Goal: Task Accomplishment & Management: Manage account settings

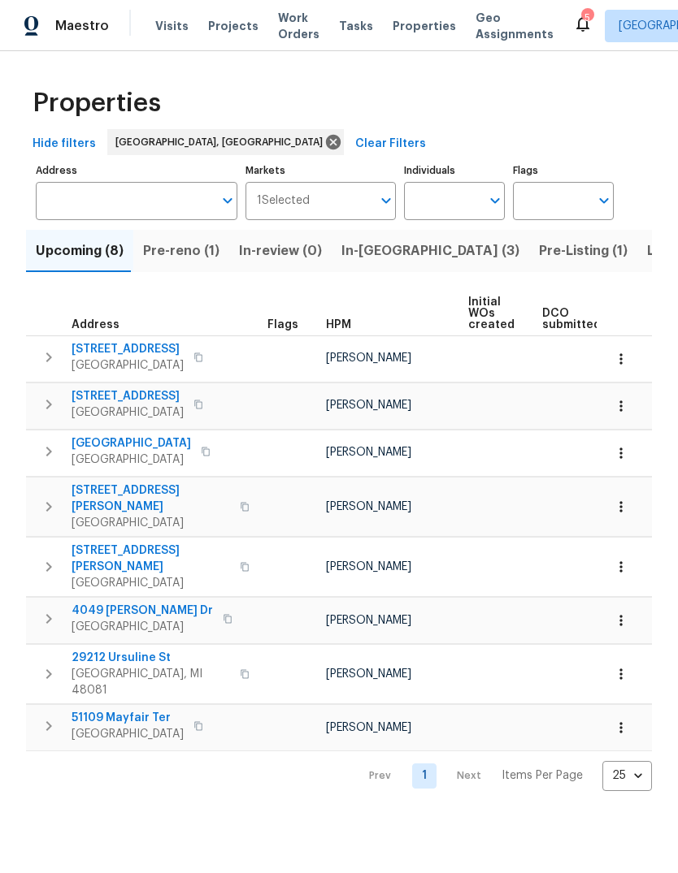
click at [357, 249] on span "In-reno (3)" at bounding box center [430, 251] width 178 height 23
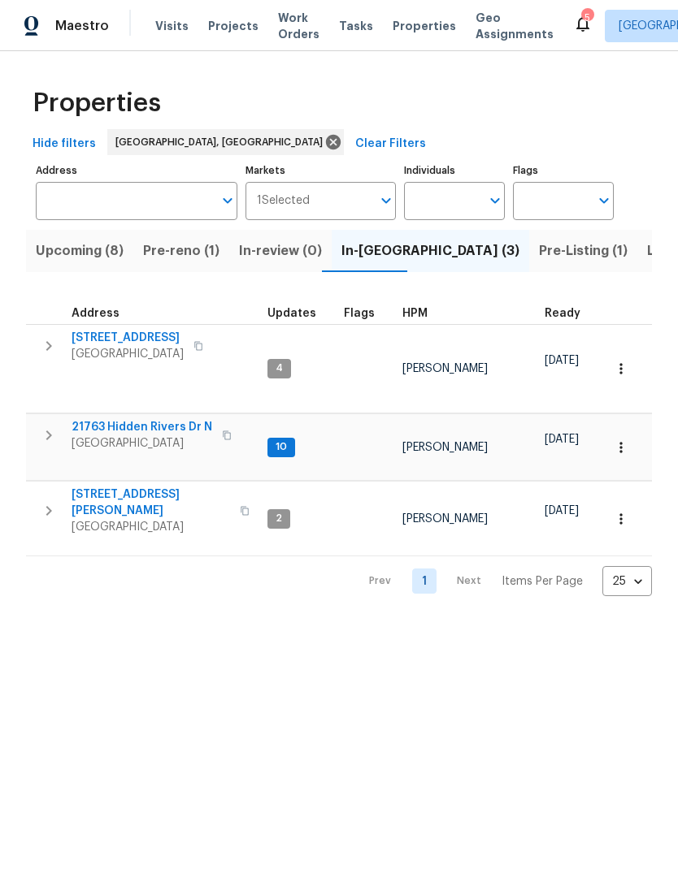
click at [539, 262] on span "Pre-Listing (1)" at bounding box center [583, 251] width 89 height 23
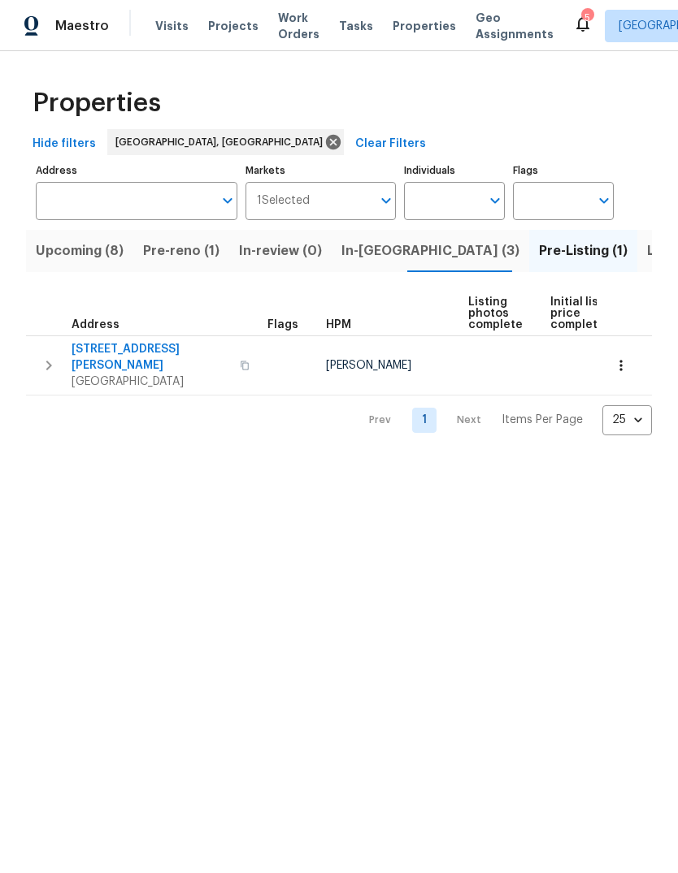
click at [119, 329] on div "Address" at bounding box center [102, 324] width 63 height 11
click at [154, 343] on span "22095 Wilmot Ave" at bounding box center [150, 357] width 158 height 32
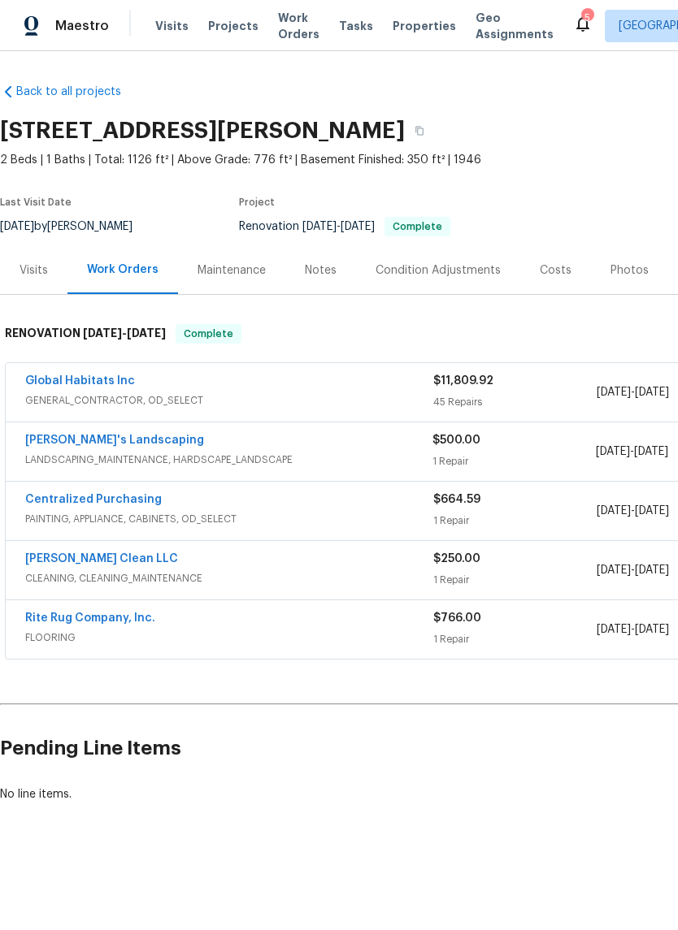
click at [623, 268] on div "Photos" at bounding box center [629, 270] width 38 height 16
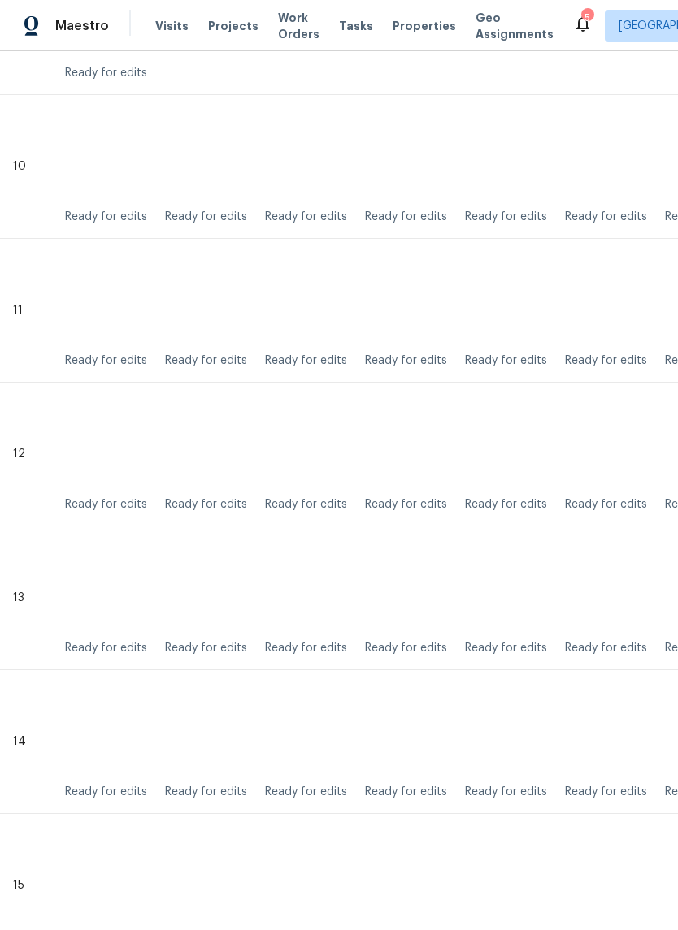
scroll to position [1800, 0]
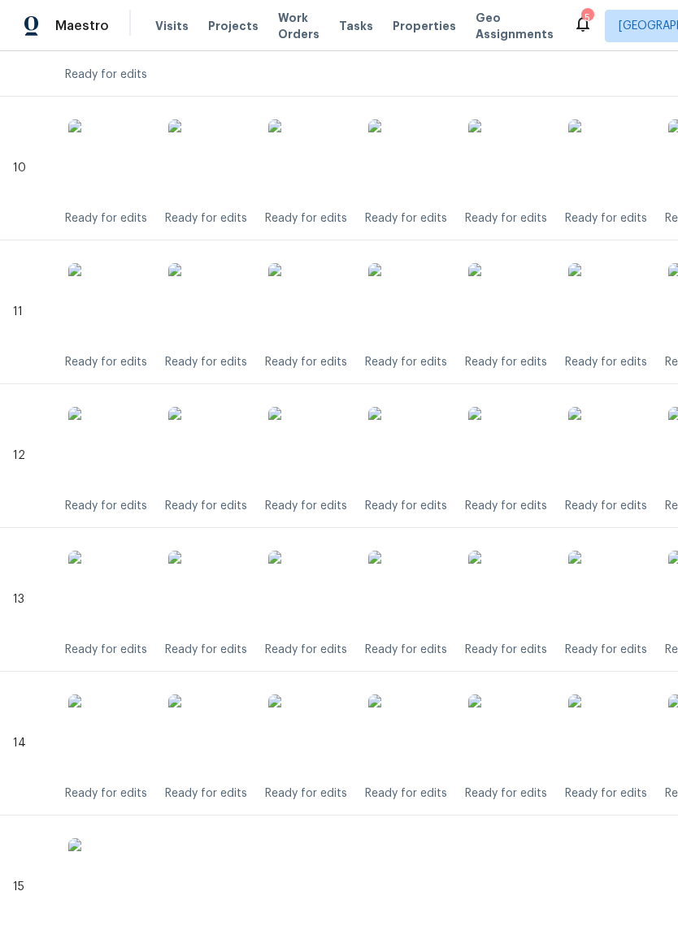
click at [345, 324] on img at bounding box center [308, 303] width 81 height 81
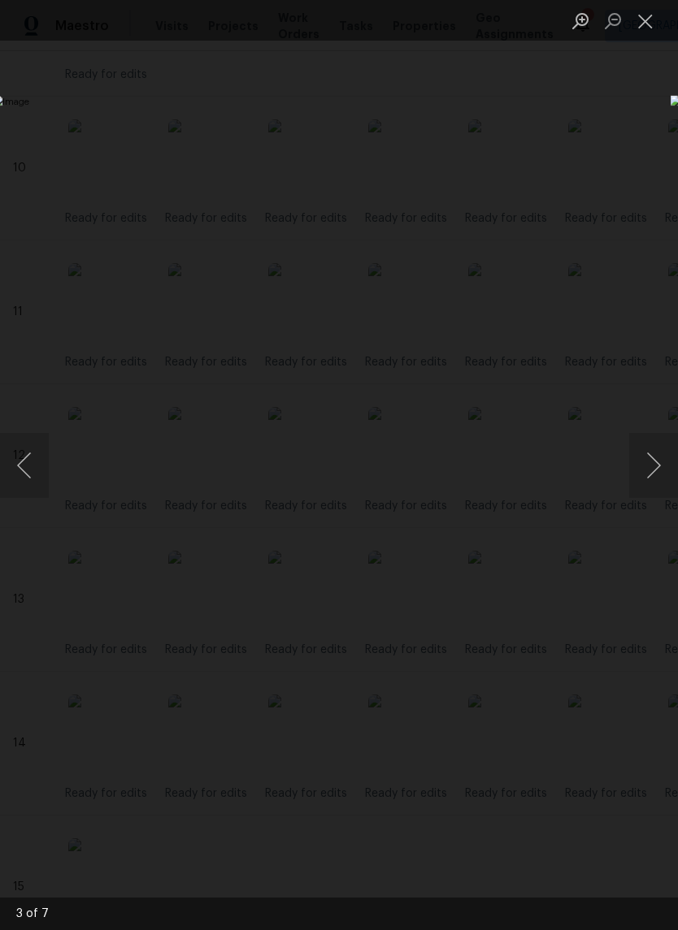
click at [641, 26] on button "Close lightbox" at bounding box center [645, 20] width 32 height 28
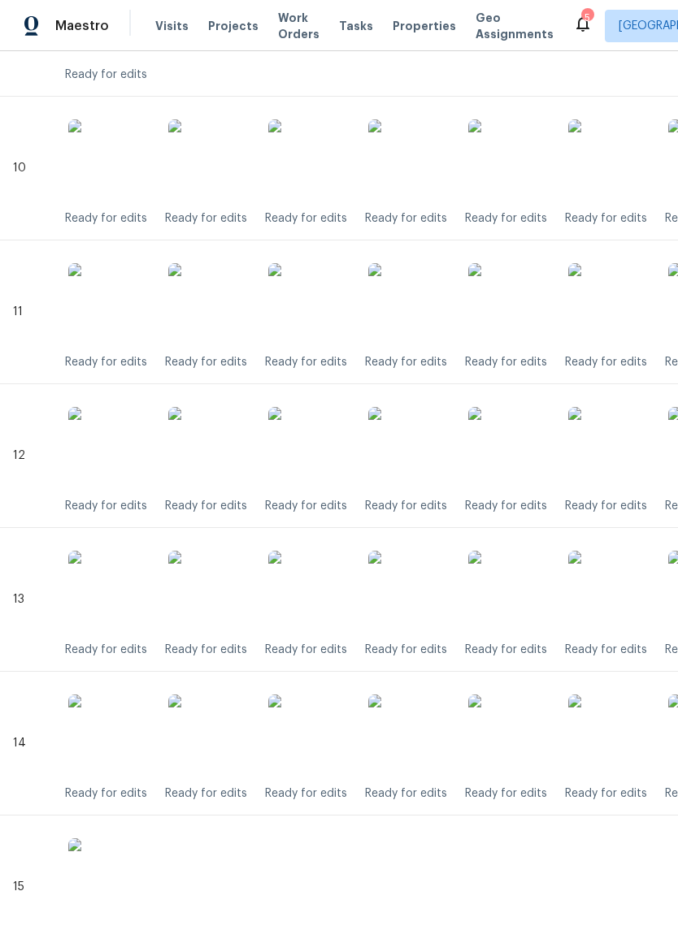
click at [396, 32] on span "Properties" at bounding box center [423, 26] width 63 height 16
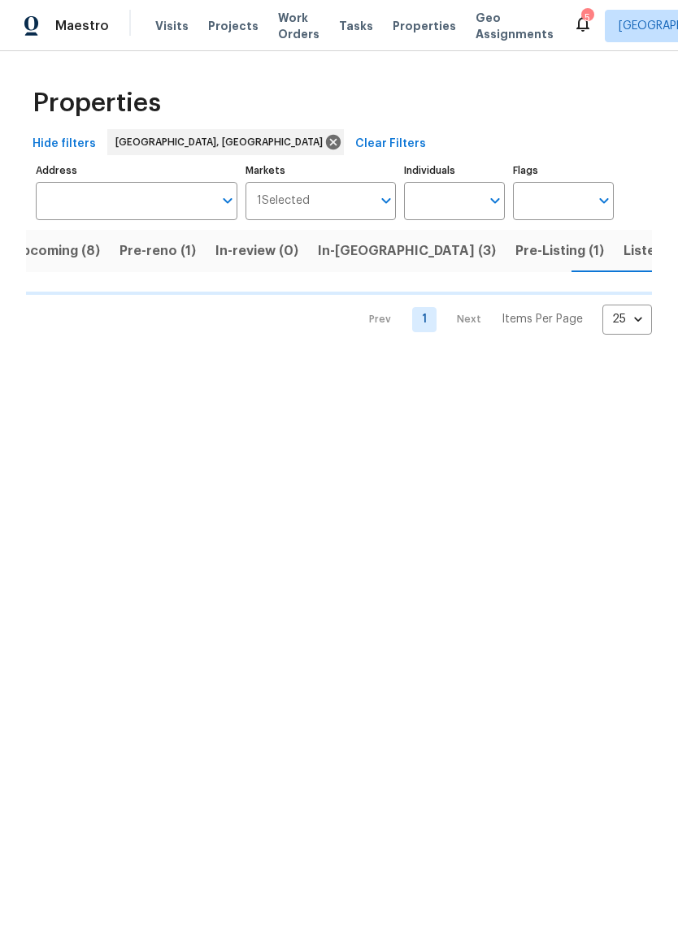
scroll to position [0, 24]
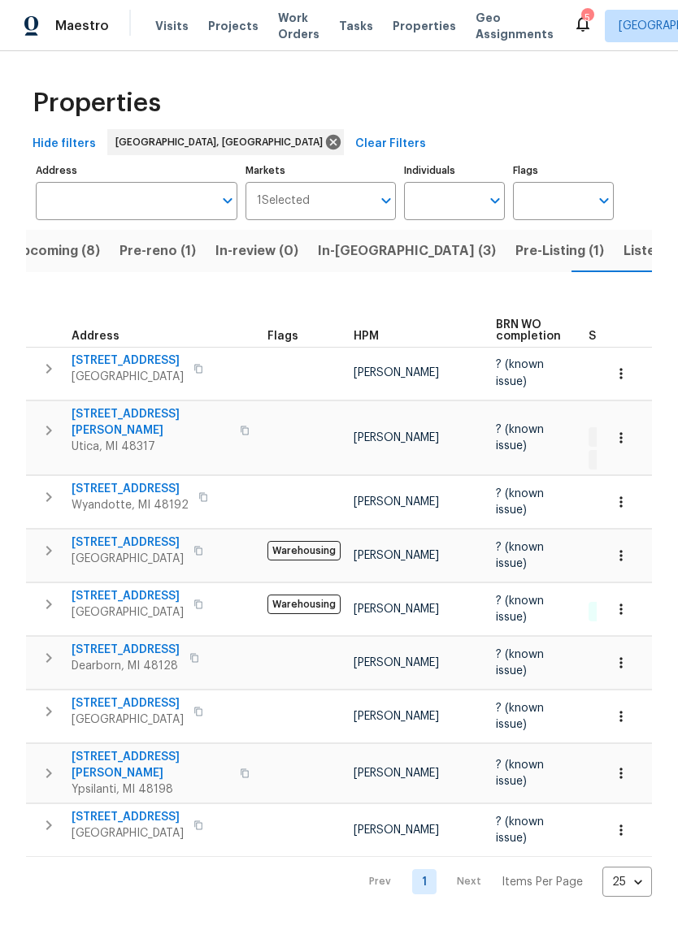
click at [623, 257] on span "Listed (12)" at bounding box center [656, 251] width 67 height 23
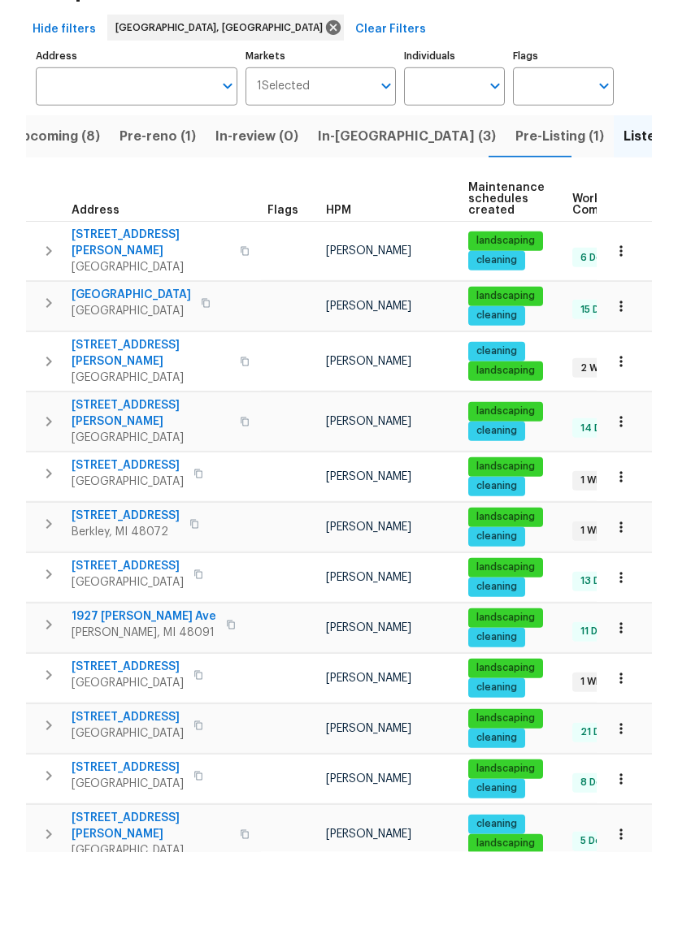
scroll to position [40, 0]
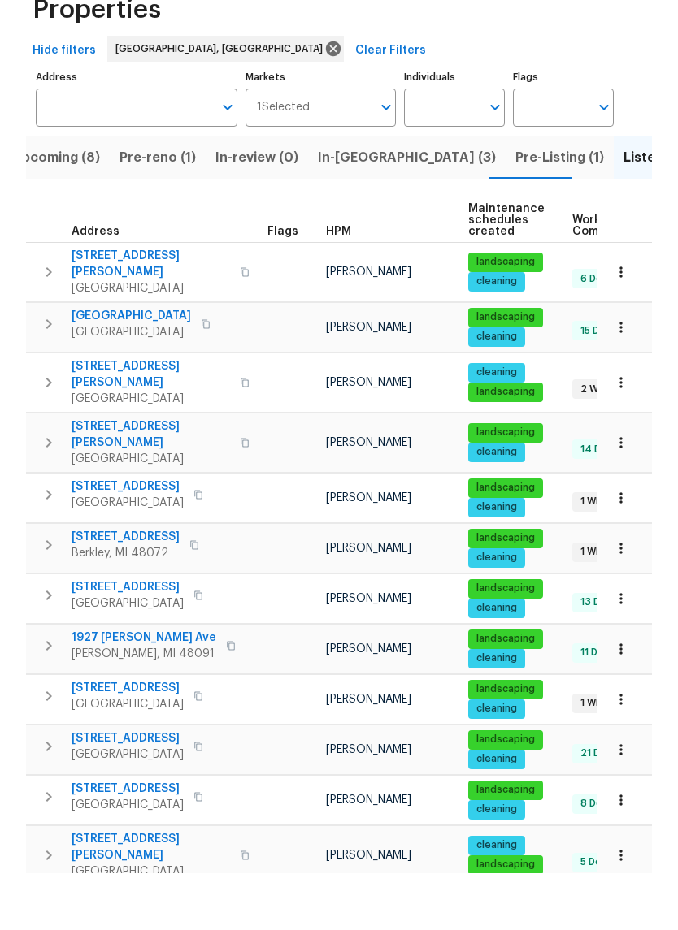
click at [106, 552] on span "Eastpointe, MI 48021" at bounding box center [127, 560] width 112 height 16
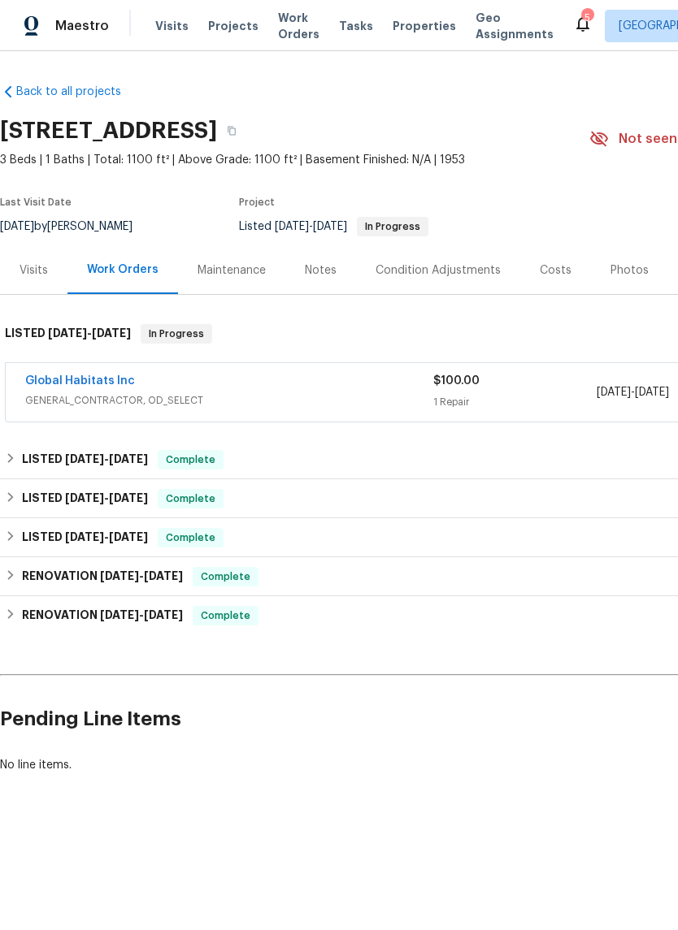
click at [311, 278] on div "Notes" at bounding box center [321, 270] width 32 height 16
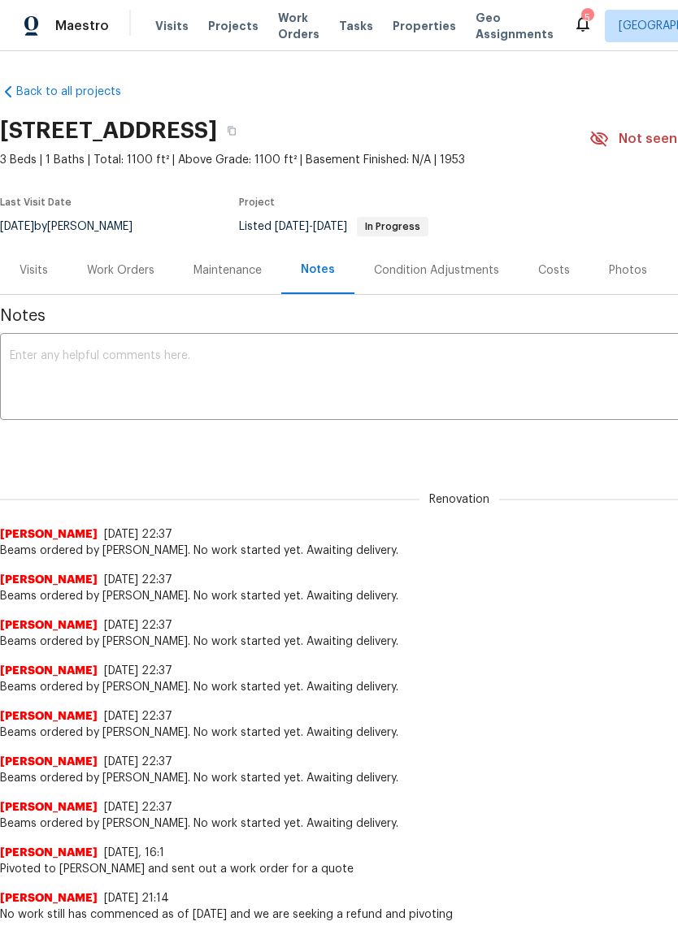
click at [223, 385] on textarea at bounding box center [459, 378] width 899 height 57
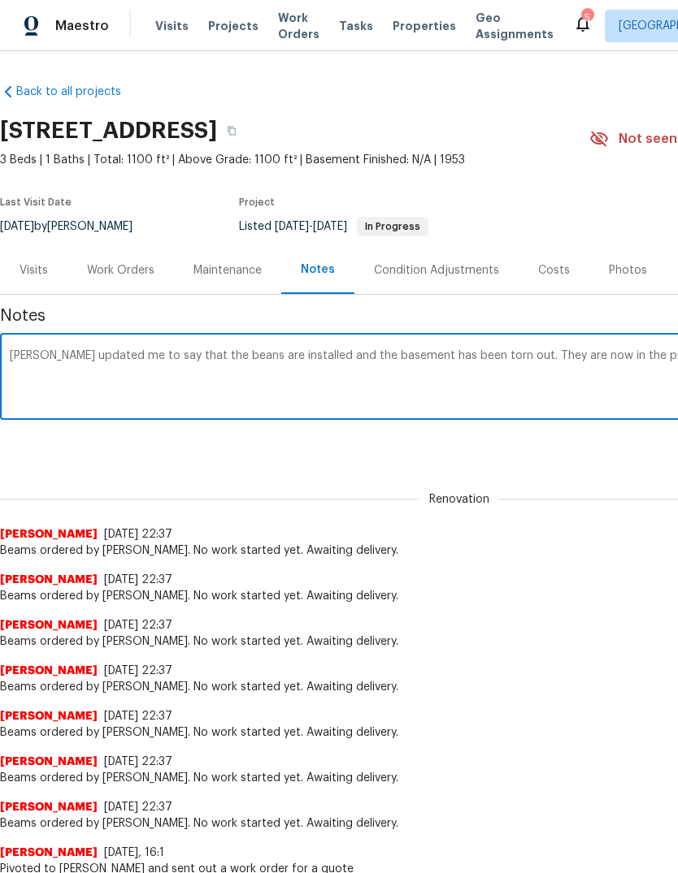
scroll to position [0, 240]
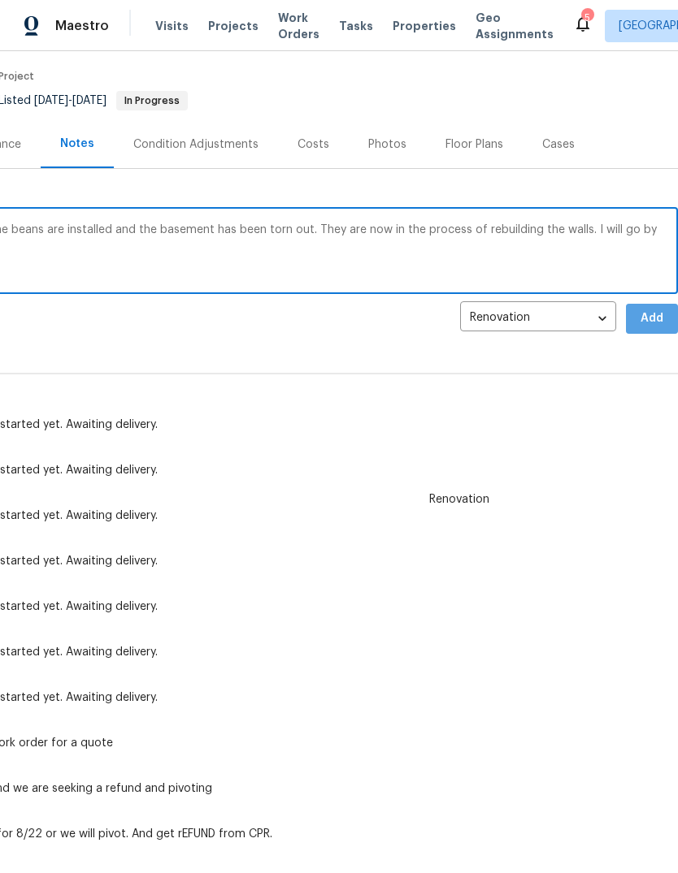
type textarea "John updated me to say that the beans are installed and the basement has been t…"
click at [666, 316] on button "Add" at bounding box center [652, 319] width 52 height 30
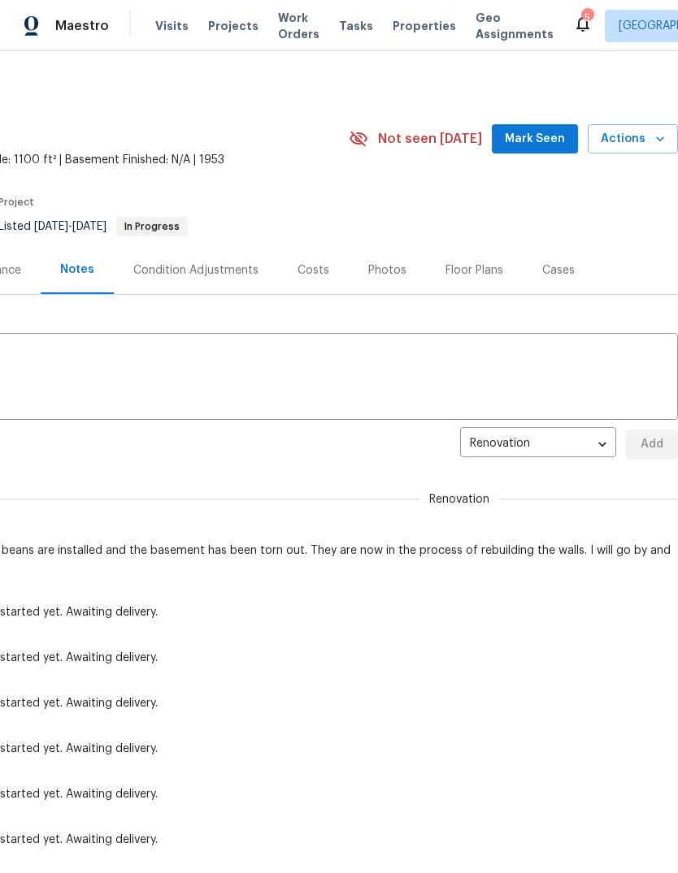
scroll to position [-1, 240]
click at [636, 149] on button "Actions" at bounding box center [632, 139] width 90 height 30
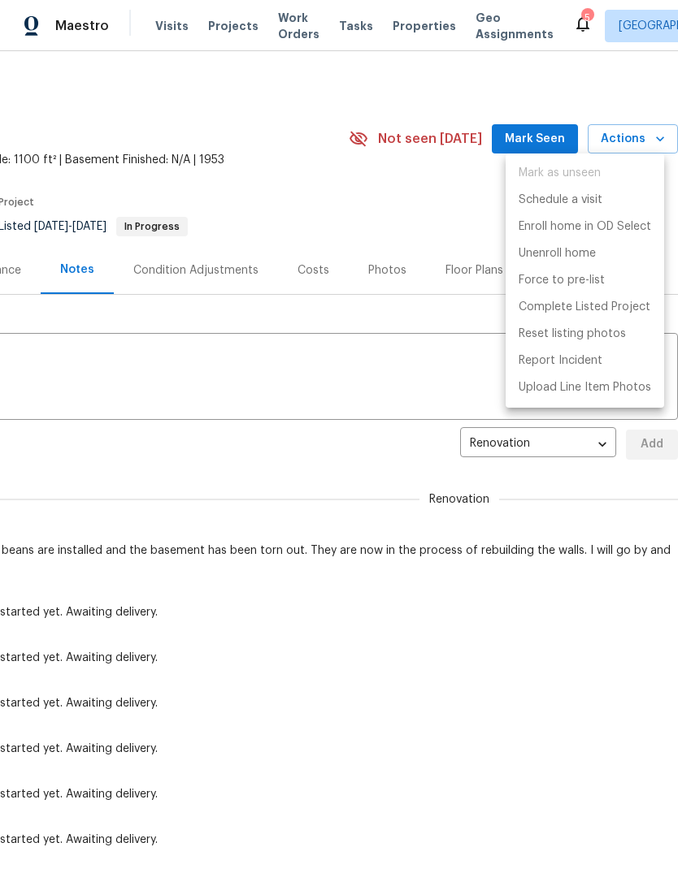
scroll to position [0, 240]
click at [600, 197] on p "Schedule a visit" at bounding box center [560, 200] width 84 height 17
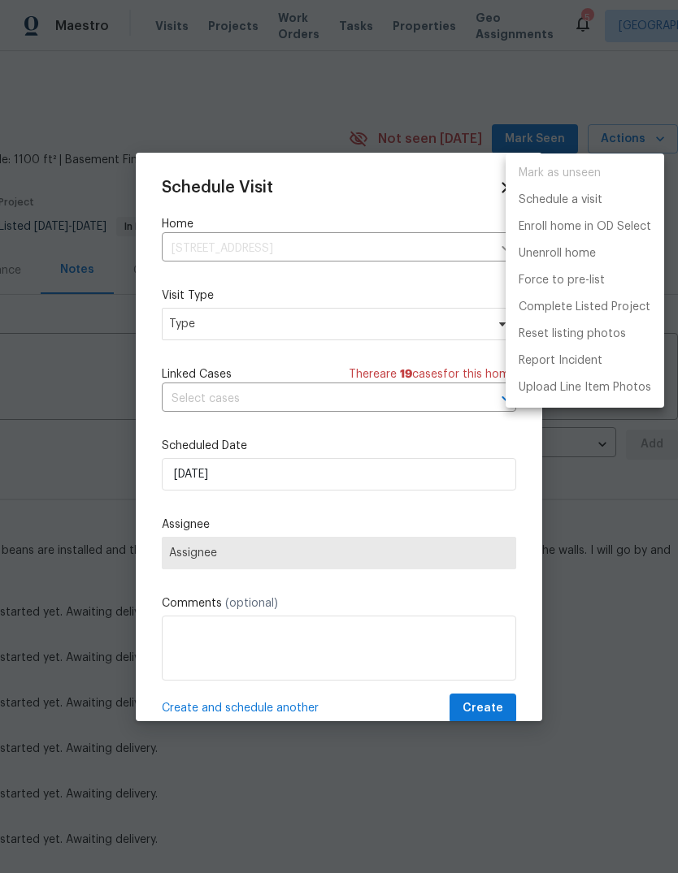
click at [346, 335] on div at bounding box center [339, 436] width 678 height 873
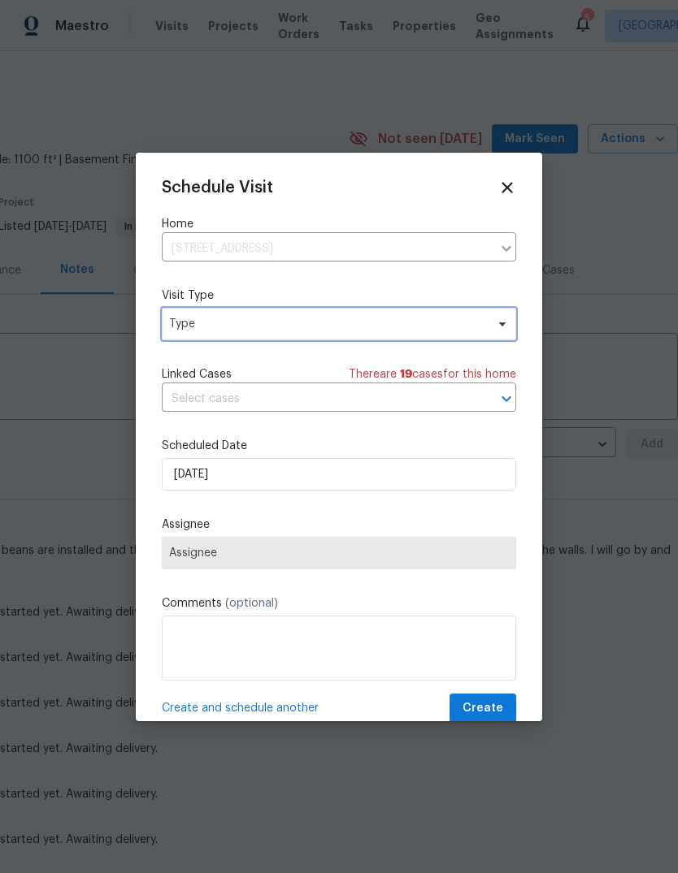
click at [485, 325] on span "Type" at bounding box center [339, 324] width 354 height 32
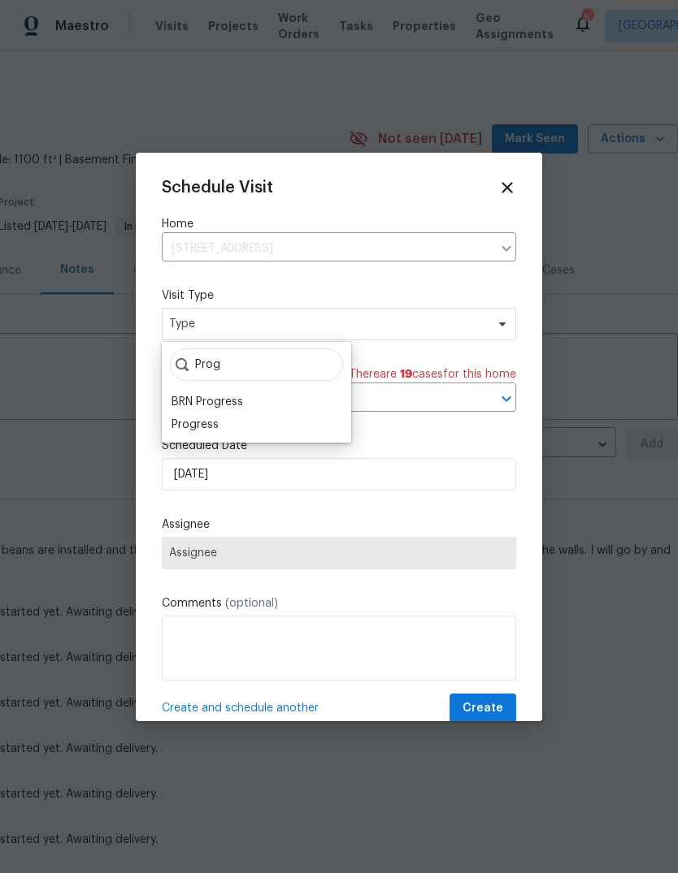
type input "Prog"
click at [216, 424] on div "Progress" at bounding box center [194, 425] width 47 height 16
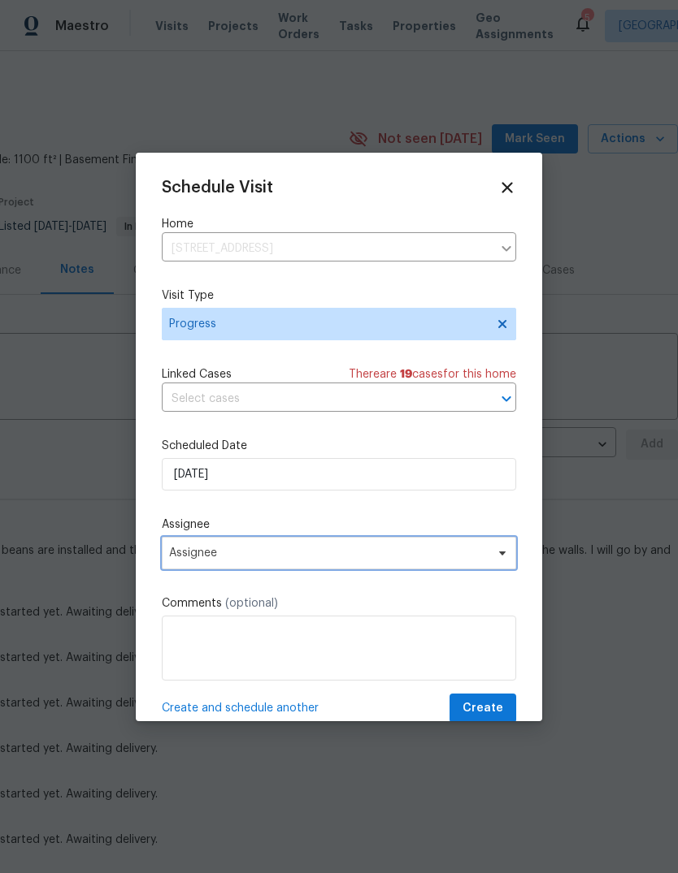
click at [303, 567] on span "Assignee" at bounding box center [339, 553] width 354 height 32
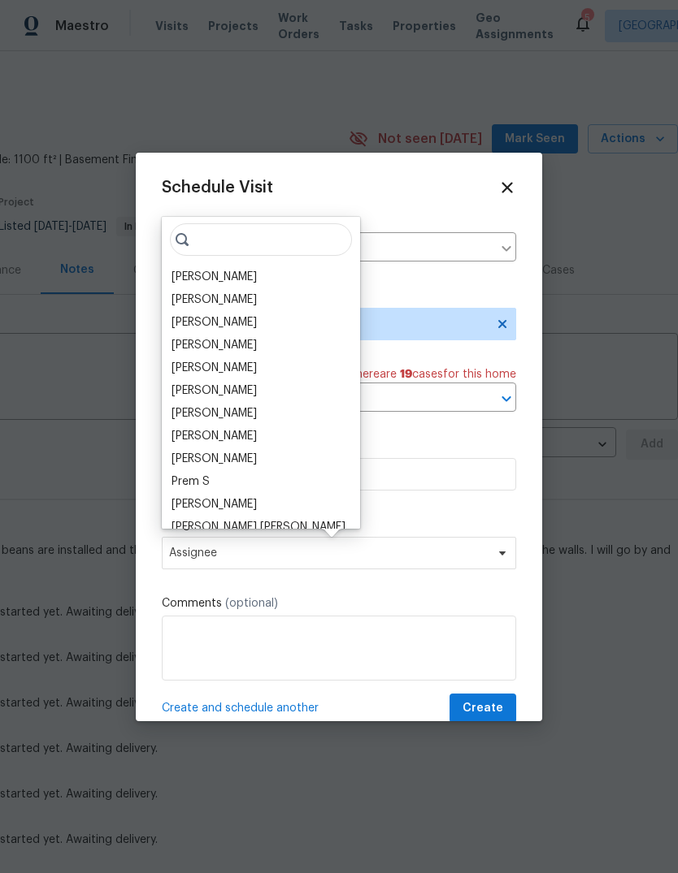
click at [242, 337] on div "[PERSON_NAME]" at bounding box center [213, 345] width 85 height 16
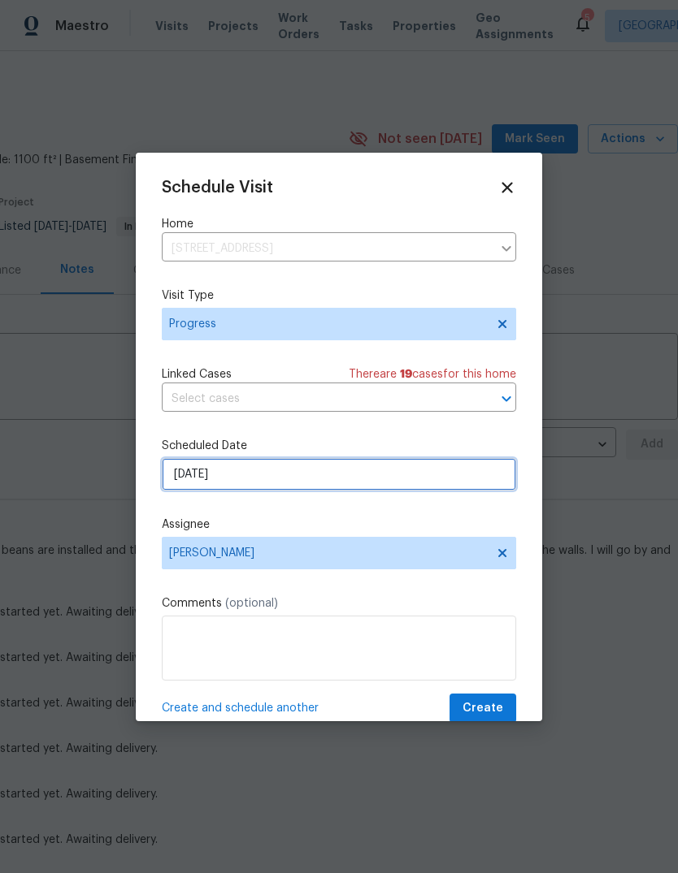
click at [405, 480] on input "9/25/2025" at bounding box center [339, 474] width 354 height 32
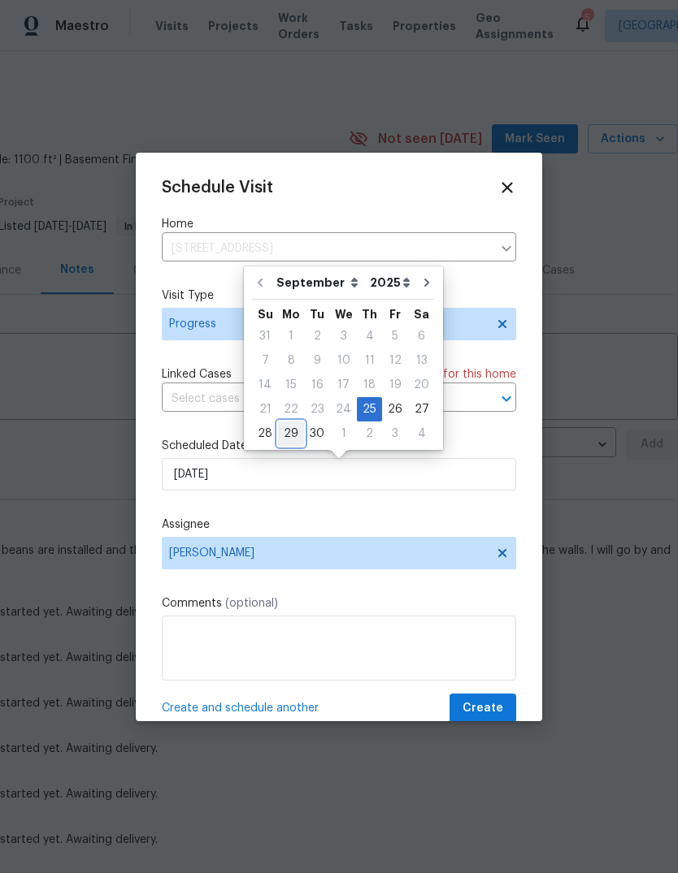
click at [289, 431] on div "29" at bounding box center [291, 433] width 26 height 23
type input "9/29/2025"
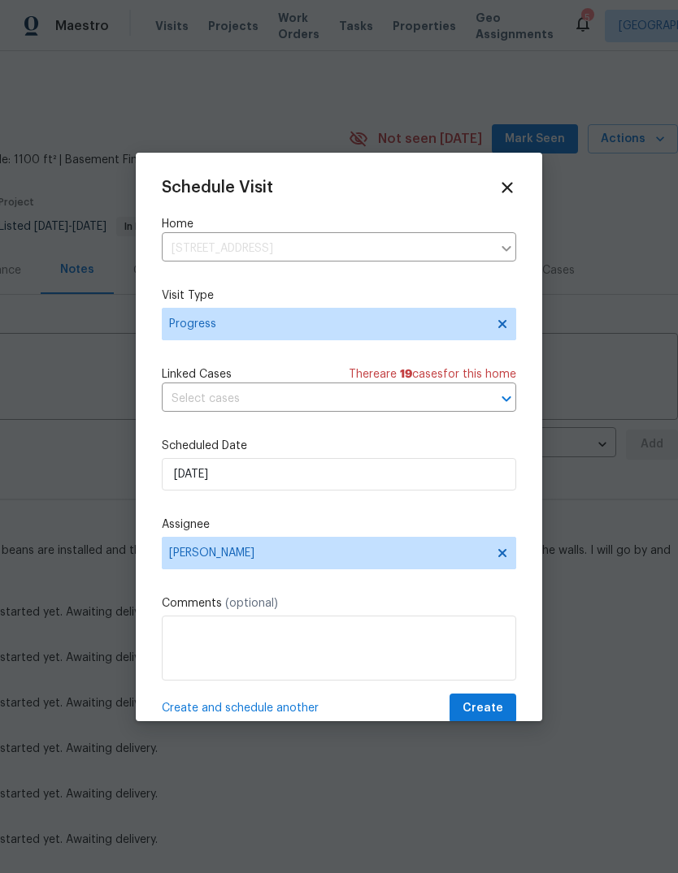
click at [471, 701] on button "Create" at bounding box center [482, 709] width 67 height 30
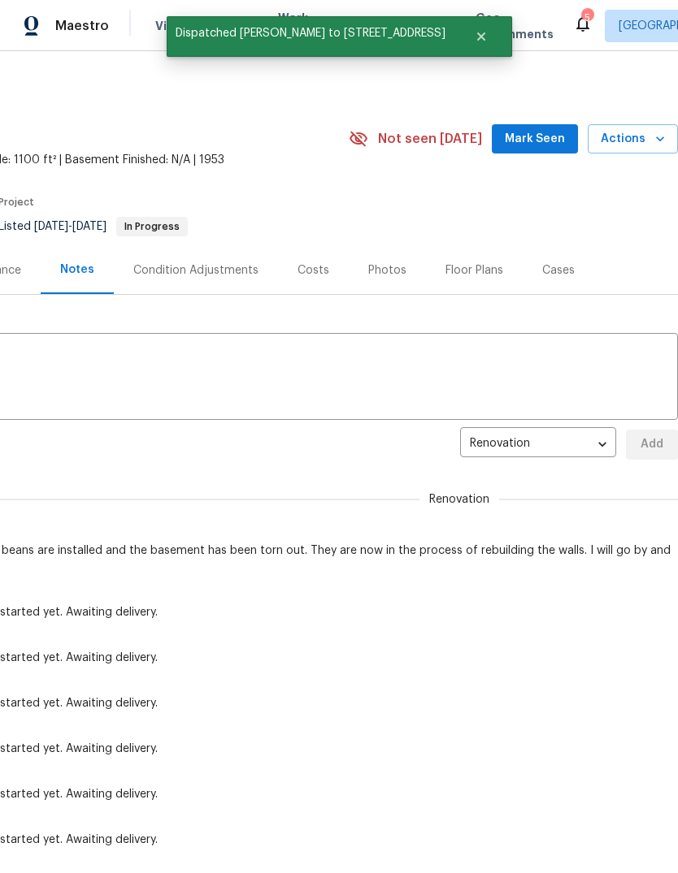
click at [573, 17] on icon at bounding box center [582, 23] width 19 height 19
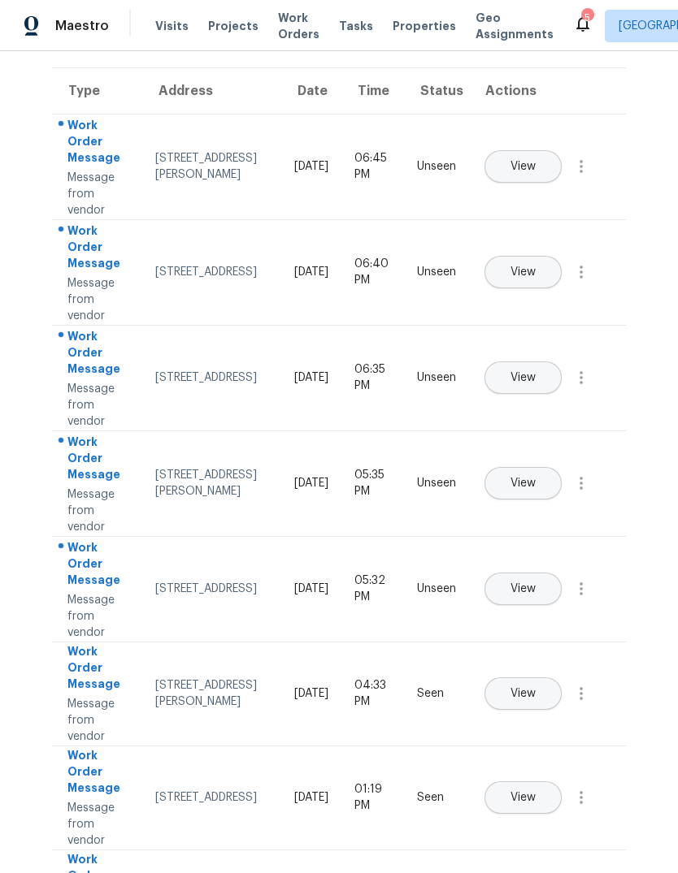
scroll to position [95, 0]
click at [535, 477] on span "View" at bounding box center [522, 483] width 25 height 12
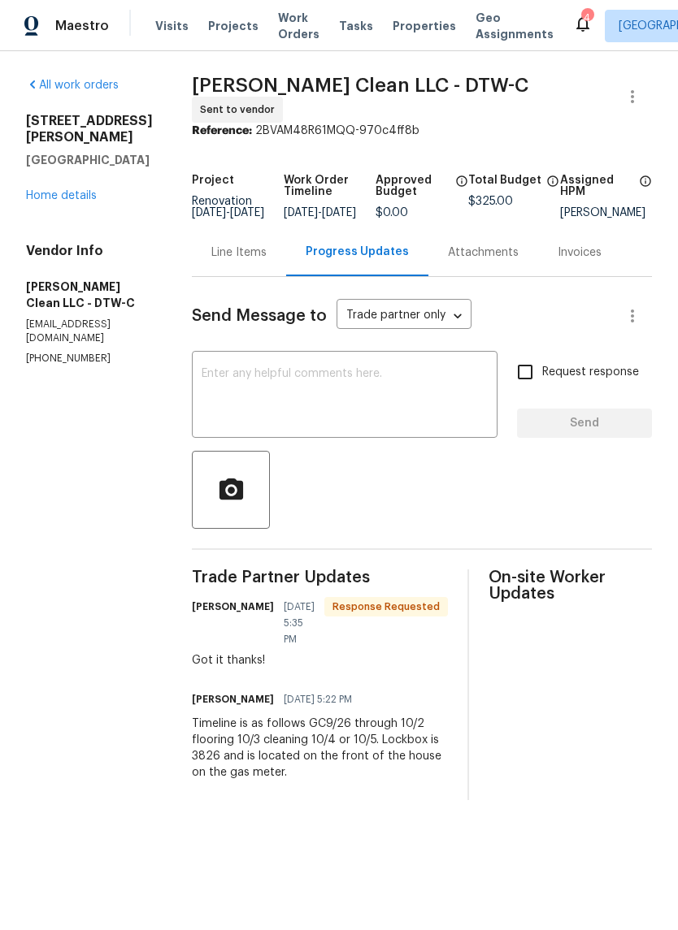
click at [573, 28] on icon at bounding box center [582, 23] width 19 height 19
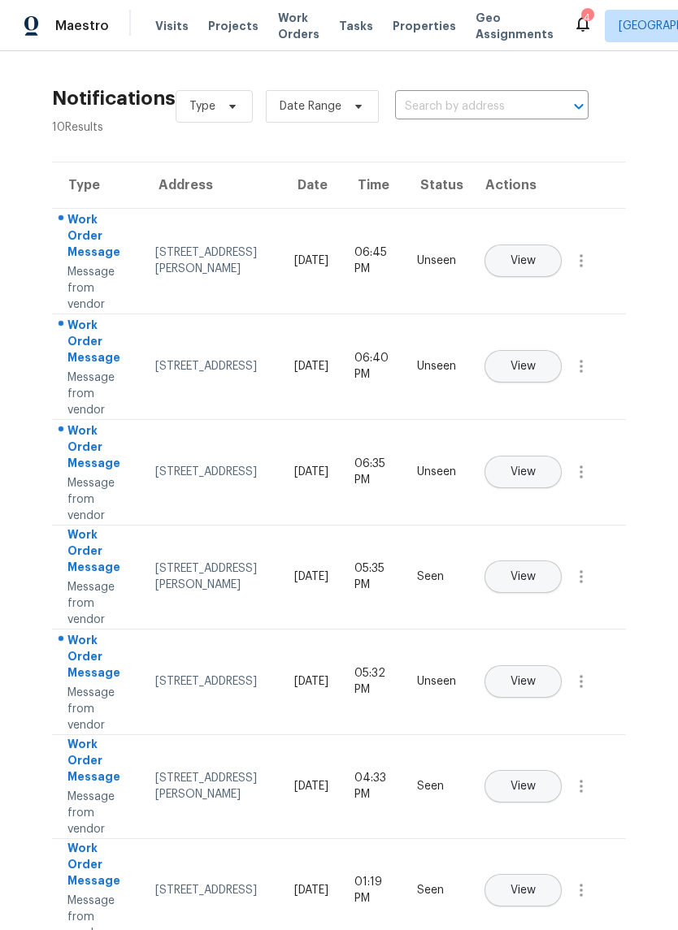
click at [535, 255] on span "View" at bounding box center [522, 261] width 25 height 12
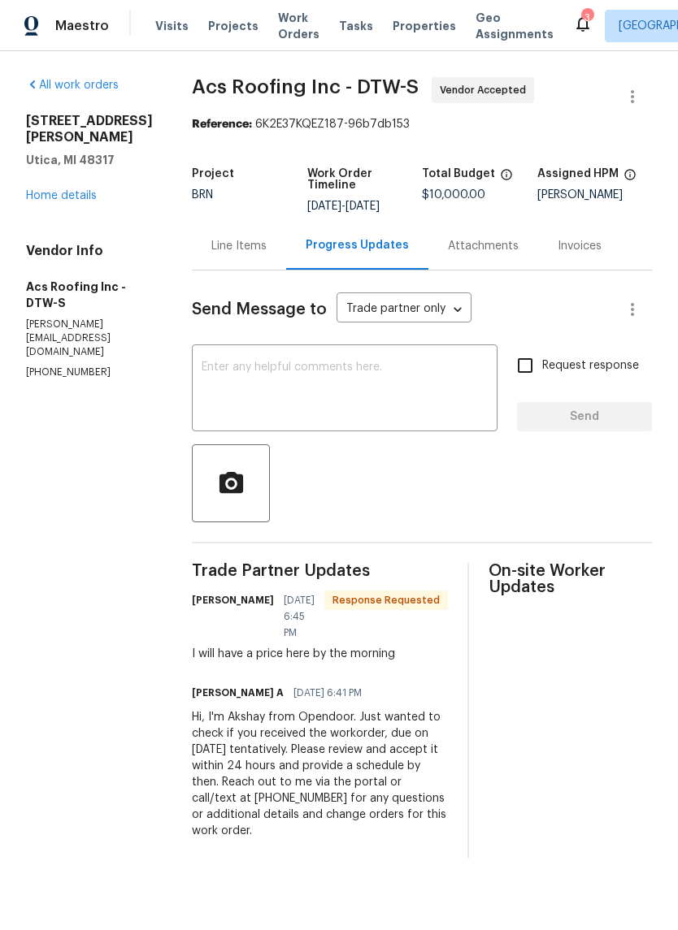
click at [233, 240] on div "Line Items" at bounding box center [238, 246] width 55 height 16
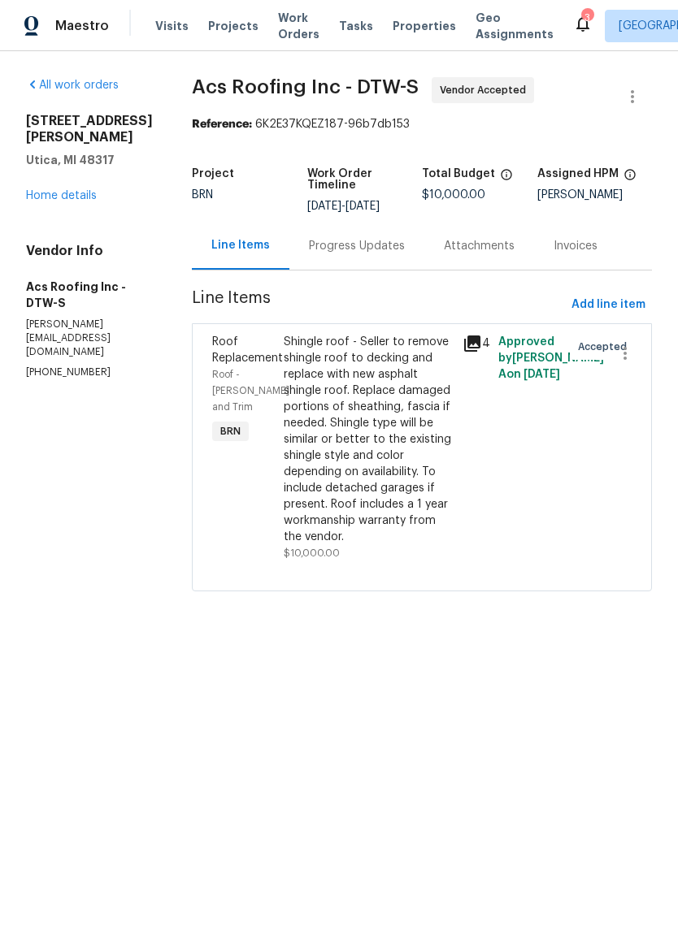
click at [581, 19] on div "3" at bounding box center [586, 18] width 11 height 16
click at [573, 27] on icon at bounding box center [582, 23] width 19 height 19
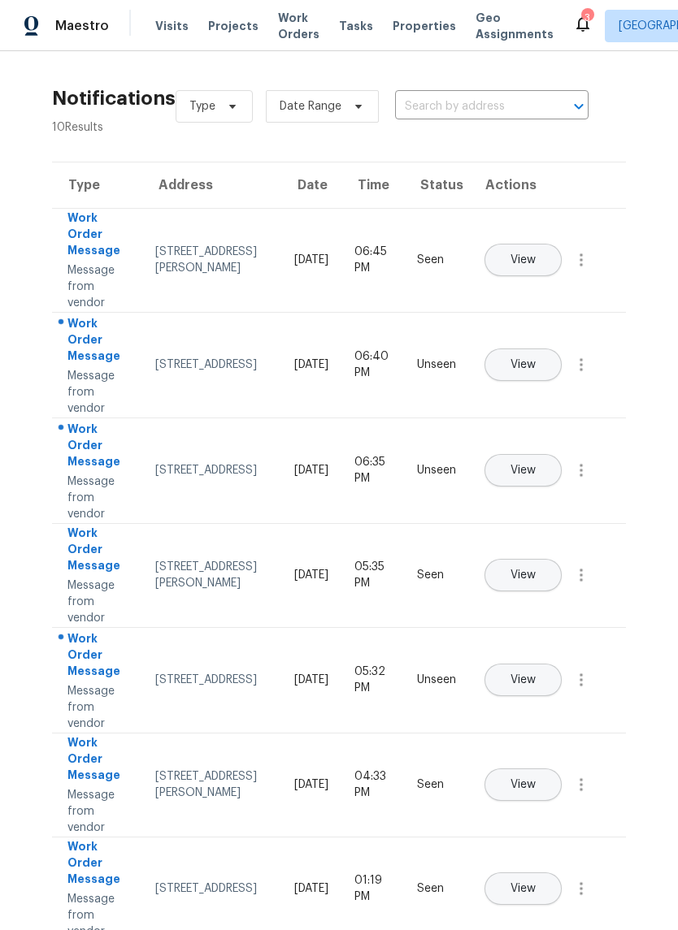
click at [561, 244] on button "View" at bounding box center [522, 260] width 77 height 32
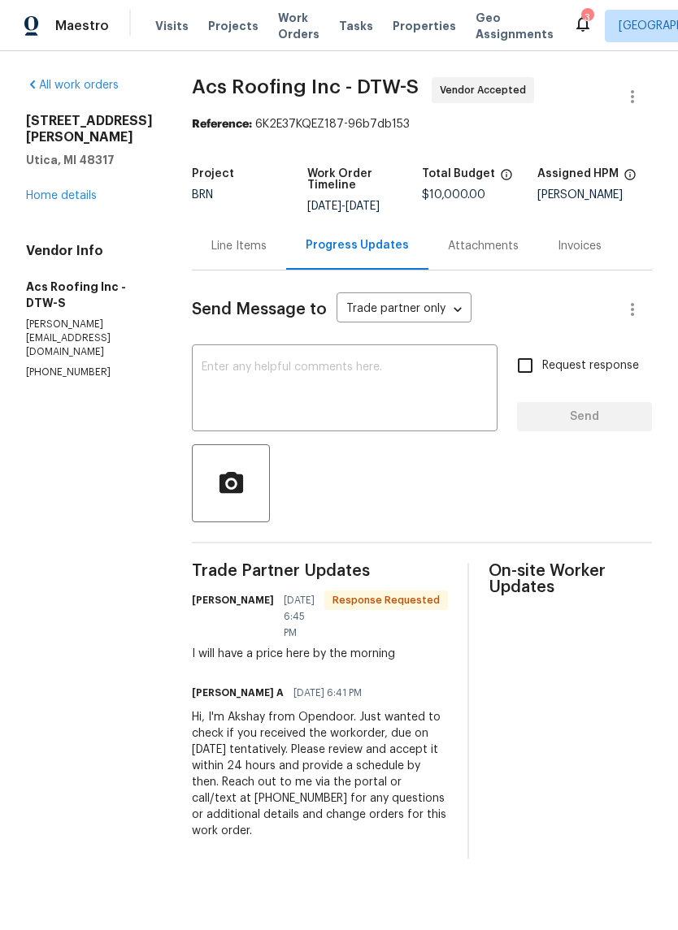
click at [576, 19] on icon at bounding box center [582, 24] width 13 height 16
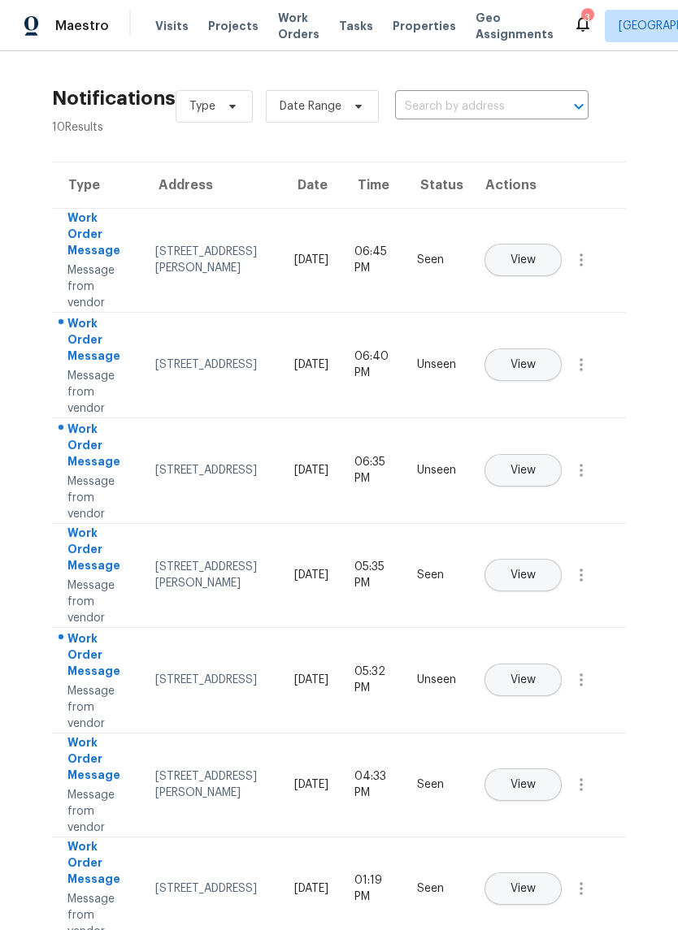
click at [535, 359] on span "View" at bounding box center [522, 365] width 25 height 12
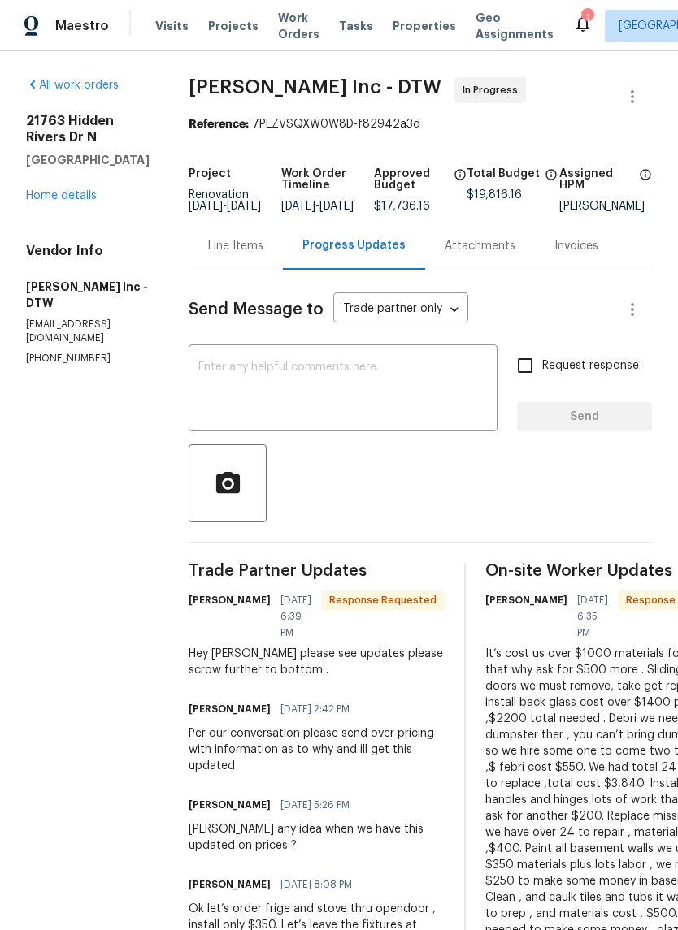
click at [573, 24] on icon at bounding box center [582, 23] width 19 height 19
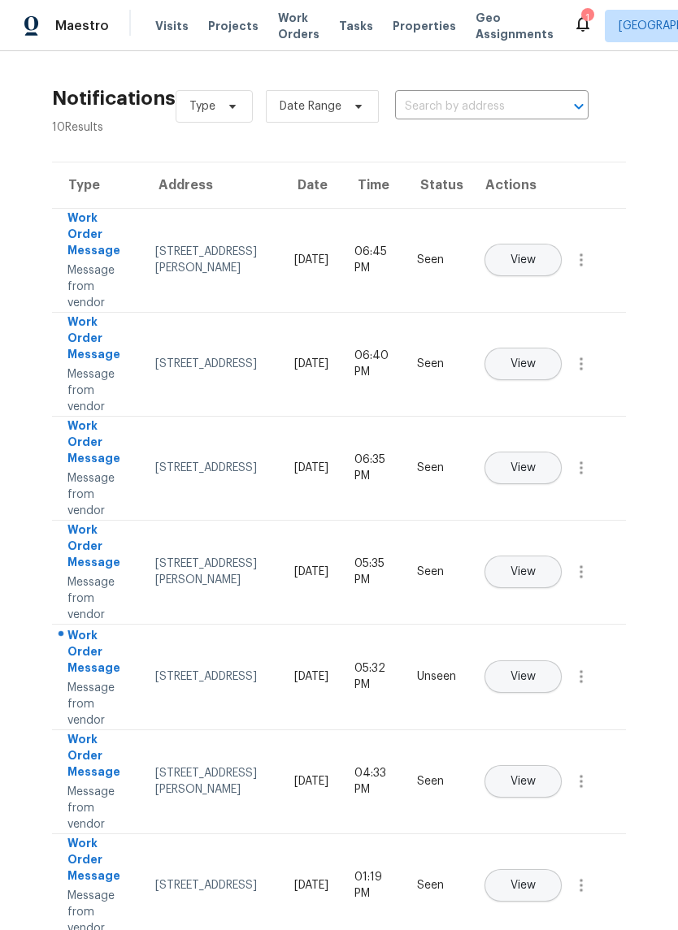
click at [552, 666] on button "View" at bounding box center [522, 676] width 77 height 32
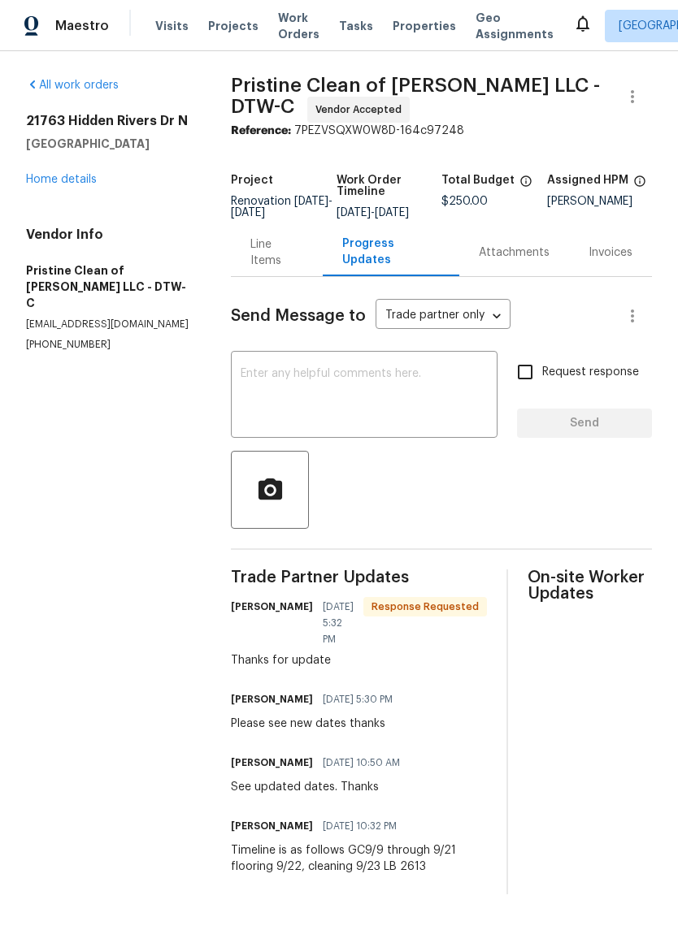
click at [414, 19] on span "Properties" at bounding box center [423, 26] width 63 height 16
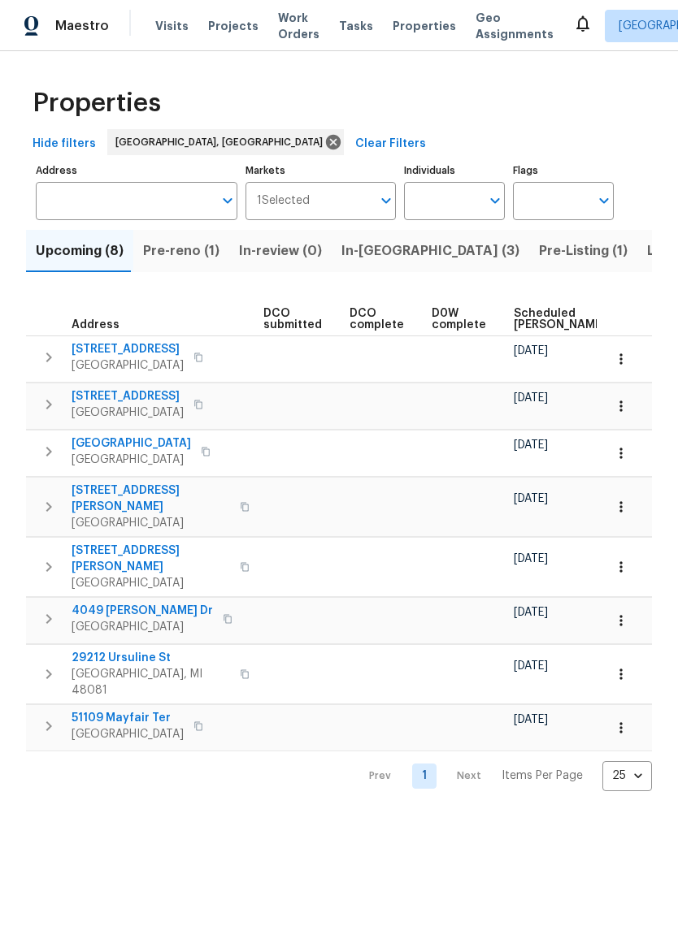
scroll to position [0, 313]
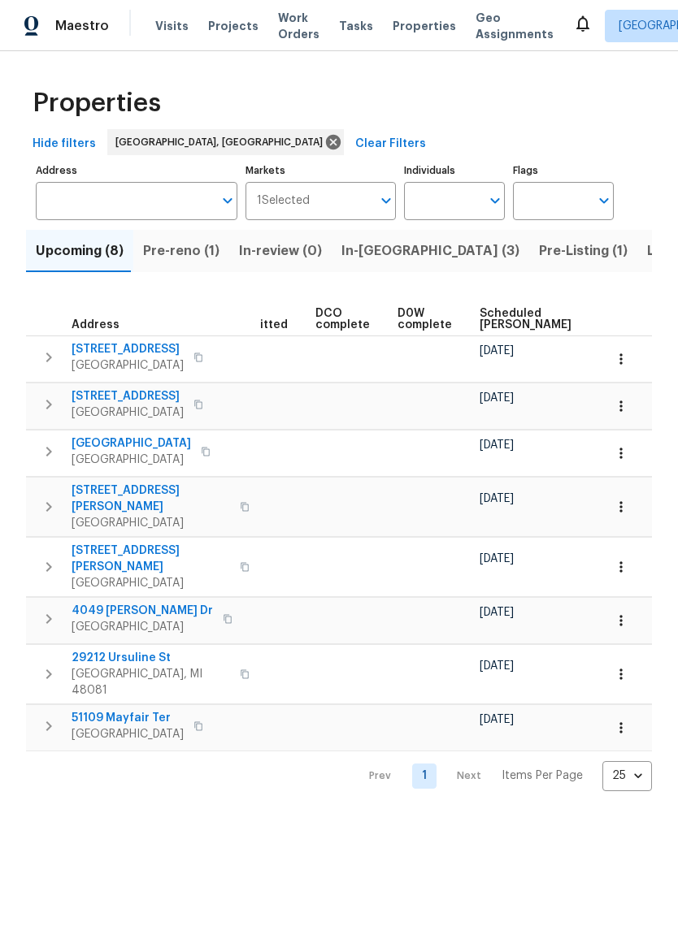
click at [476, 304] on th "Scheduled [PERSON_NAME]" at bounding box center [532, 314] width 119 height 45
click at [483, 318] on span "Scheduled [PERSON_NAME]" at bounding box center [525, 319] width 92 height 23
